Goal: Transaction & Acquisition: Purchase product/service

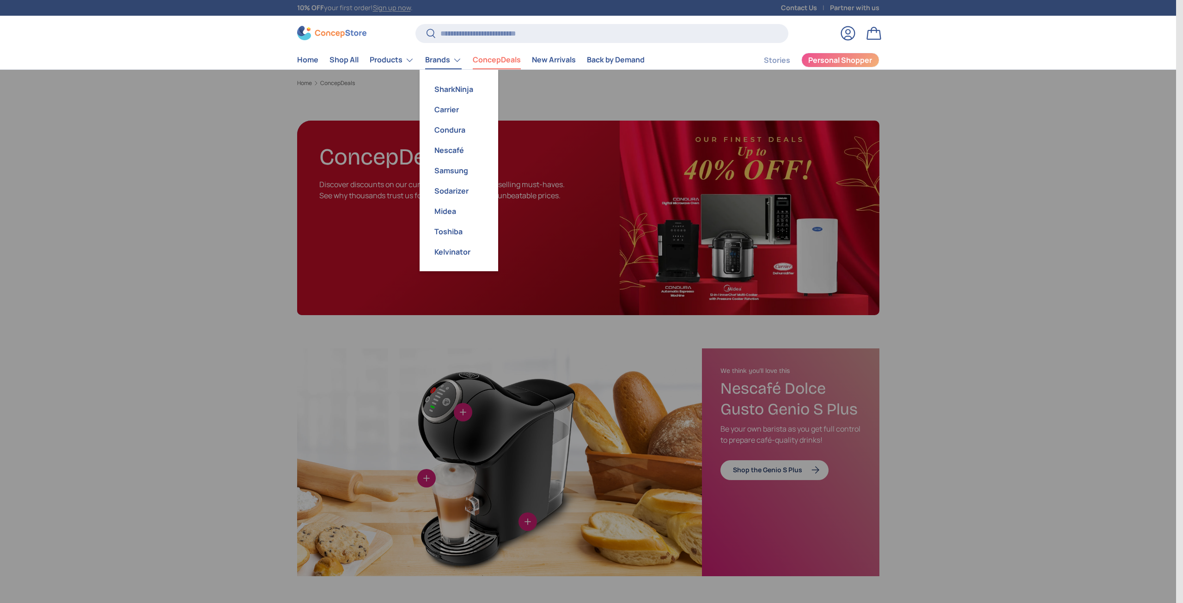
click at [451, 58] on link "Brands" at bounding box center [443, 60] width 37 height 18
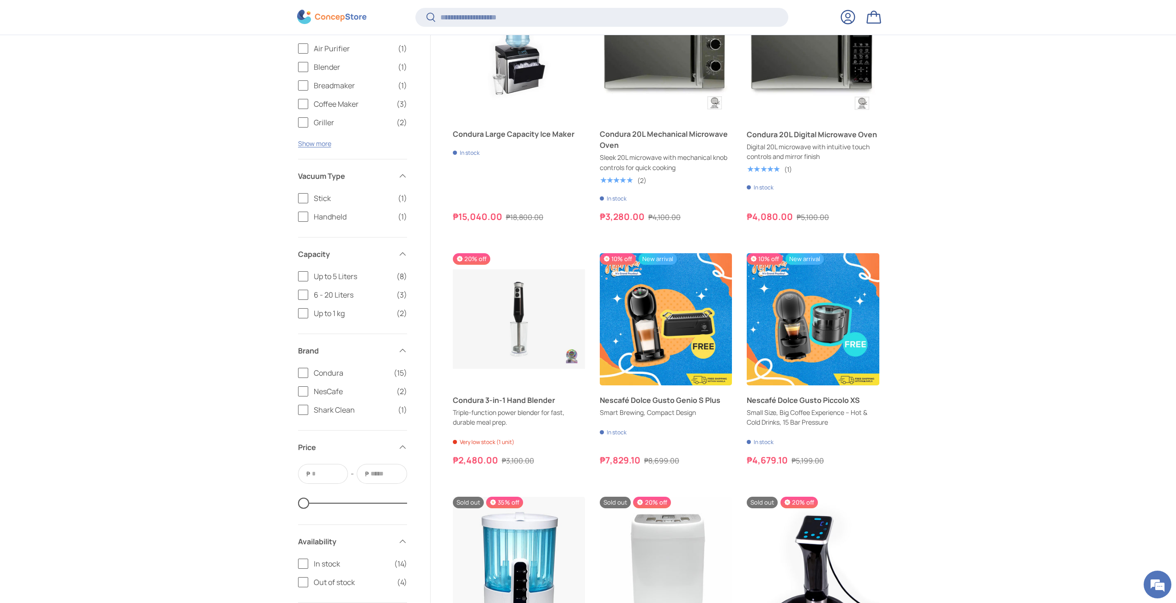
scroll to position [1477, 0]
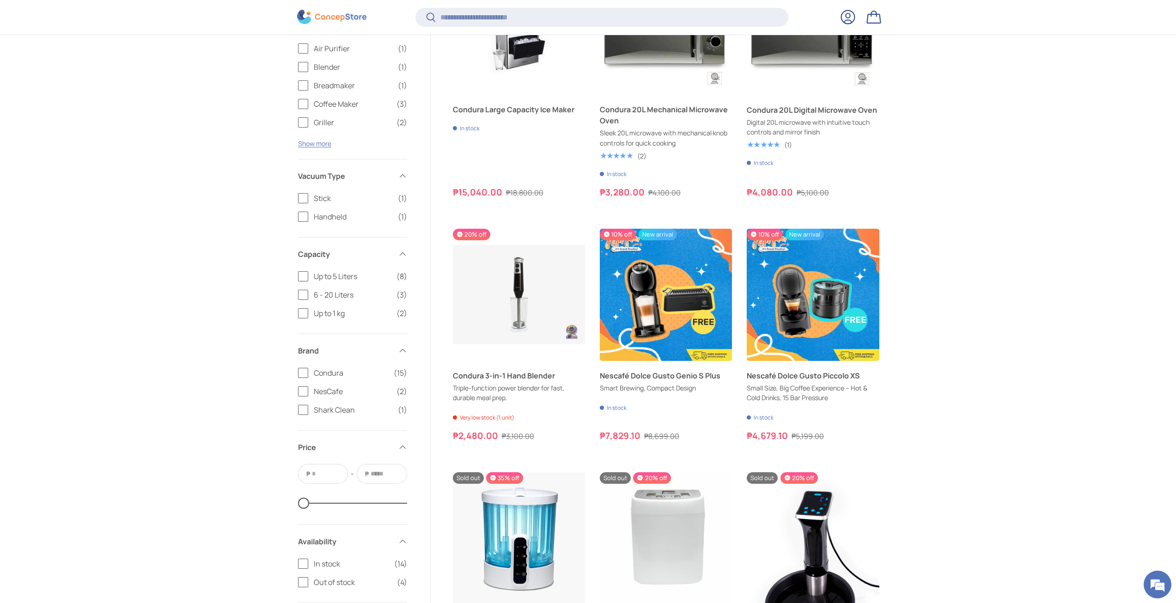
click at [400, 349] on span at bounding box center [402, 350] width 9 height 9
click at [402, 351] on span at bounding box center [402, 350] width 9 height 9
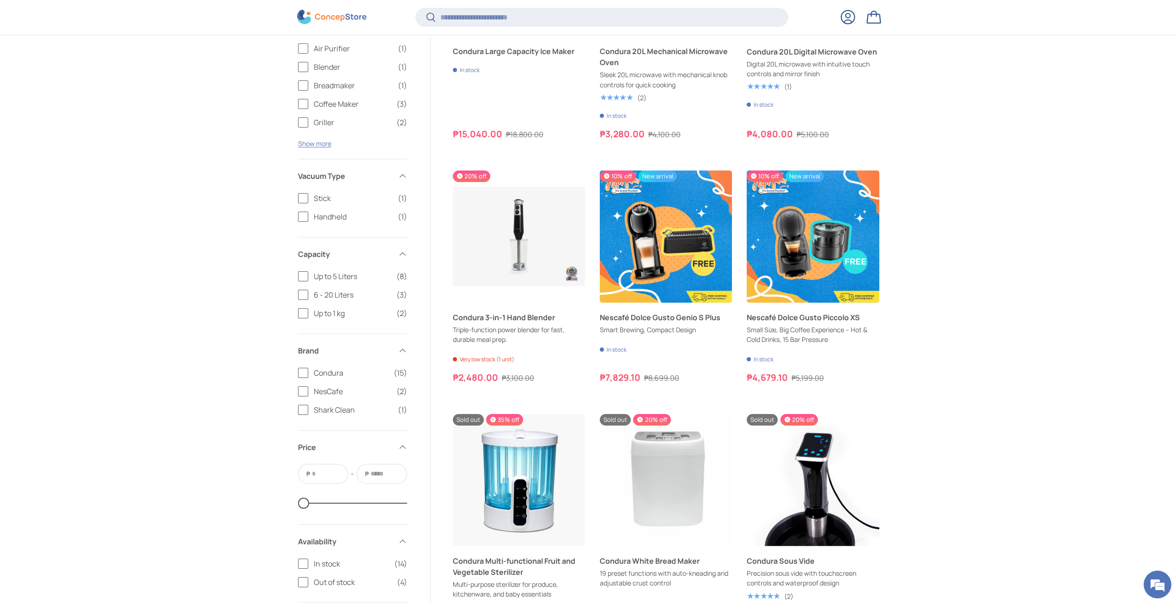
scroll to position [1569, 0]
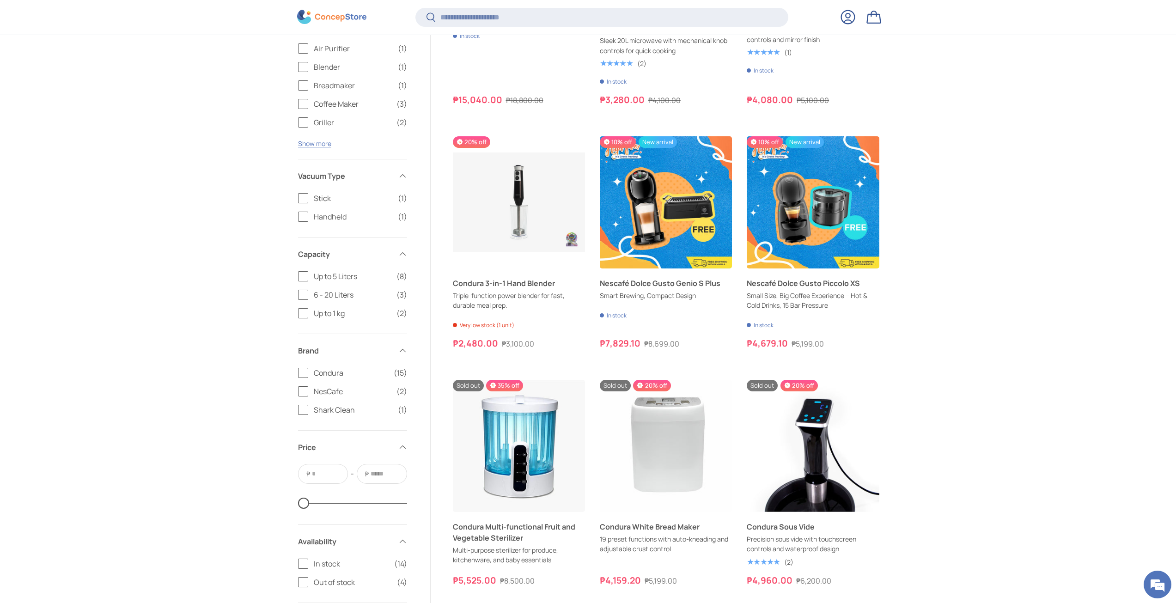
click at [324, 410] on span "Shark Clean" at bounding box center [353, 409] width 79 height 11
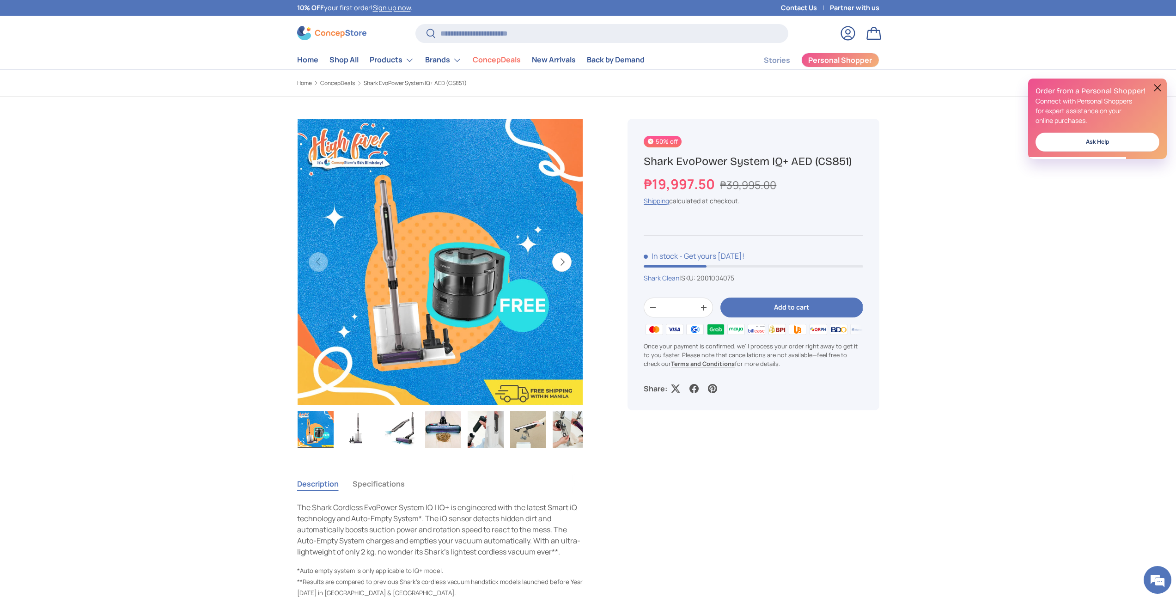
click at [443, 430] on img "Gallery Viewer" at bounding box center [443, 429] width 36 height 37
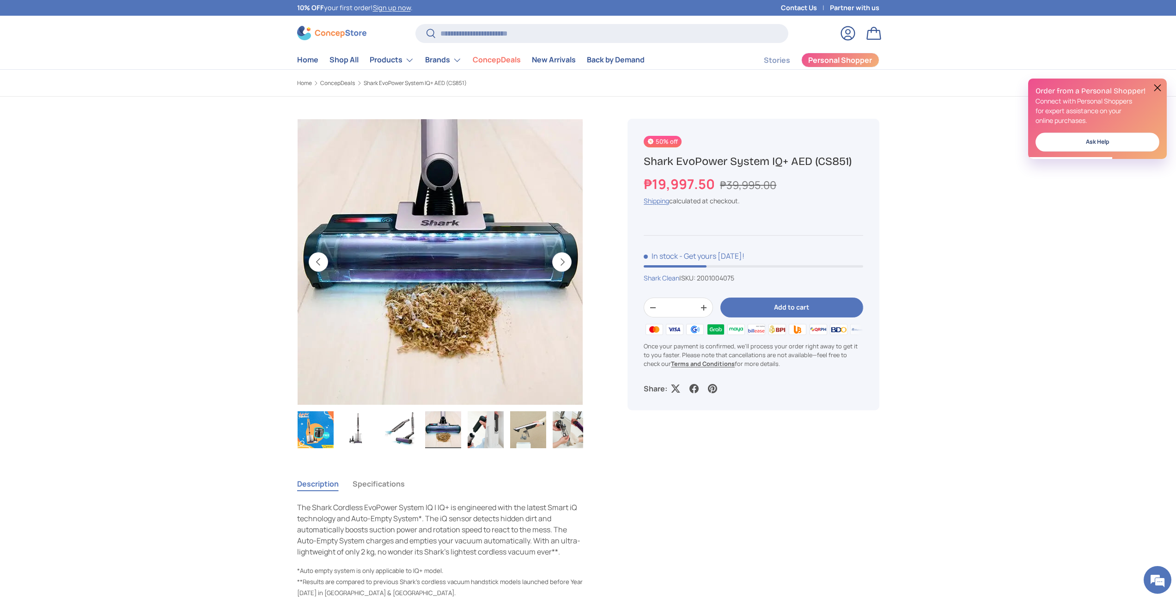
click at [411, 430] on img "Gallery Viewer" at bounding box center [401, 429] width 36 height 37
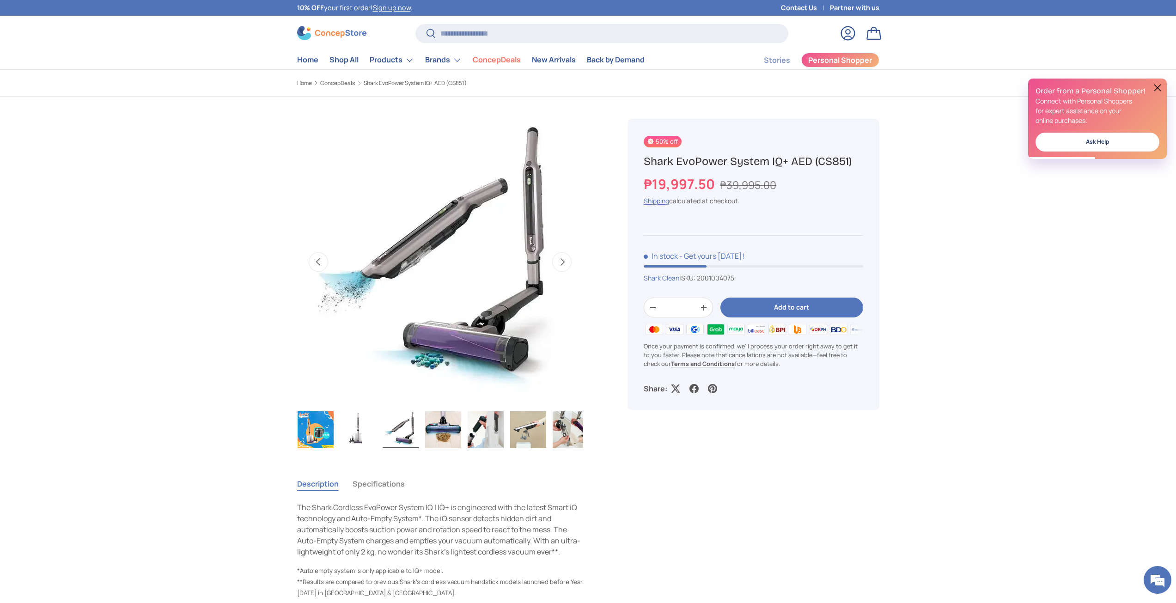
click at [377, 426] on ul "Load image 1 in gallery view Load image 2 in gallery view Load image 3 in galle…" at bounding box center [440, 431] width 286 height 40
click at [363, 423] on img "Gallery Viewer" at bounding box center [358, 429] width 36 height 37
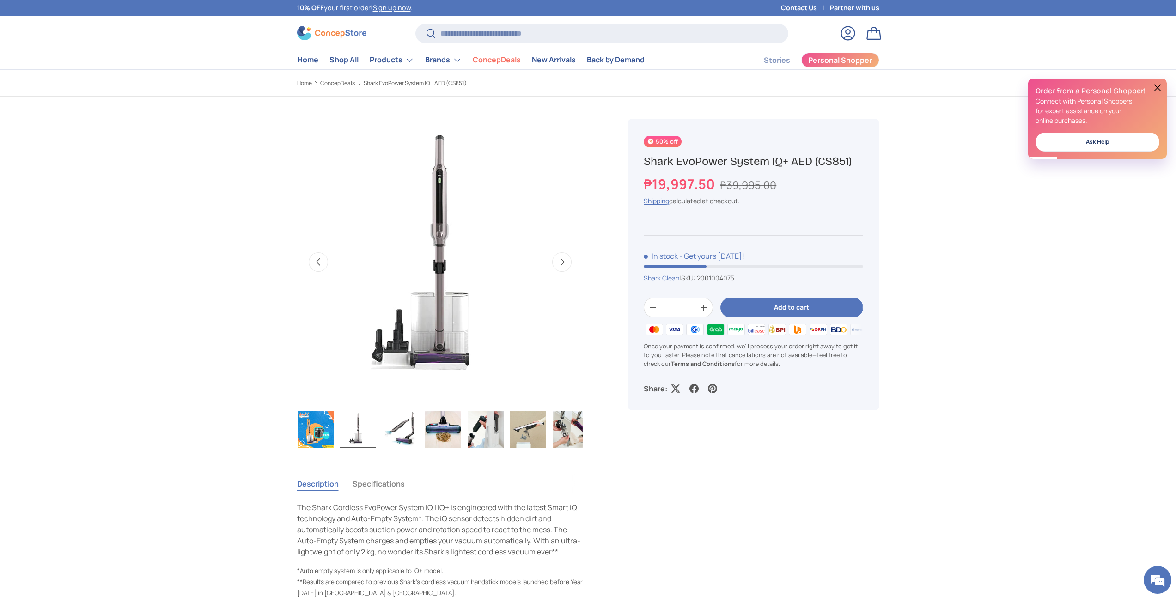
click at [493, 424] on img "Gallery Viewer" at bounding box center [486, 429] width 36 height 37
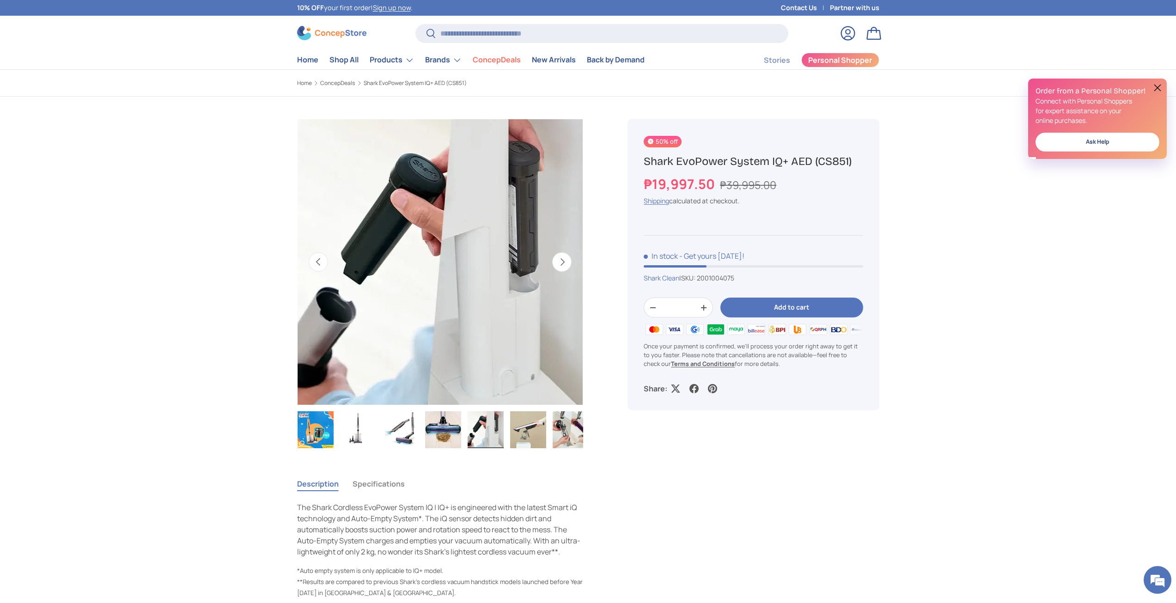
click at [535, 427] on img "Gallery Viewer" at bounding box center [528, 429] width 36 height 37
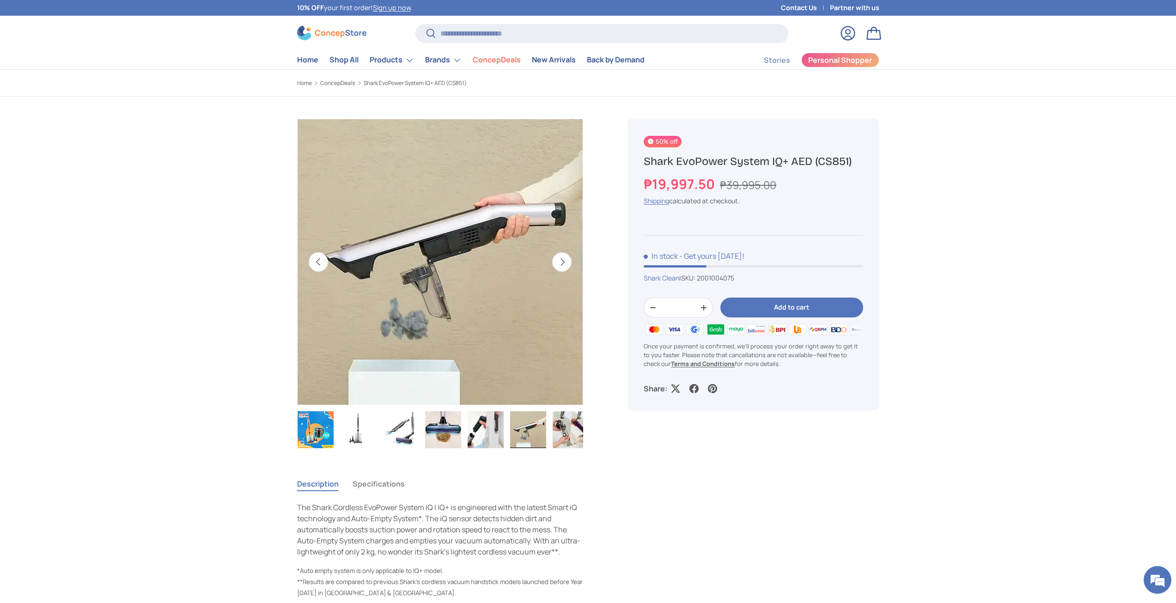
click at [581, 429] on img "Gallery Viewer" at bounding box center [571, 429] width 36 height 37
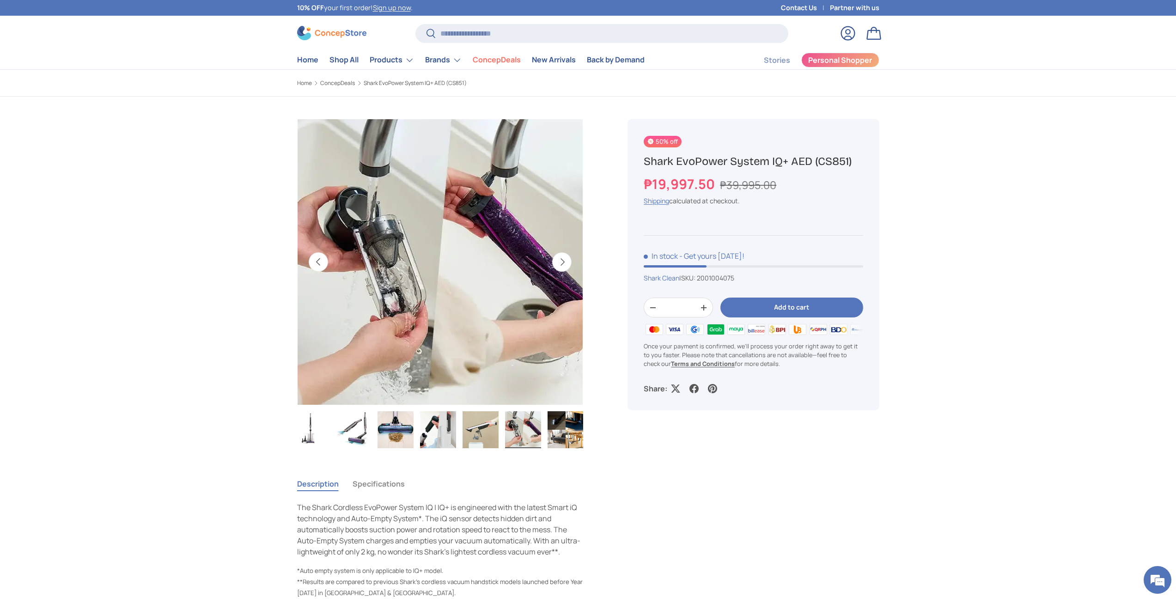
scroll to position [0, 48]
